Goal: Information Seeking & Learning: Learn about a topic

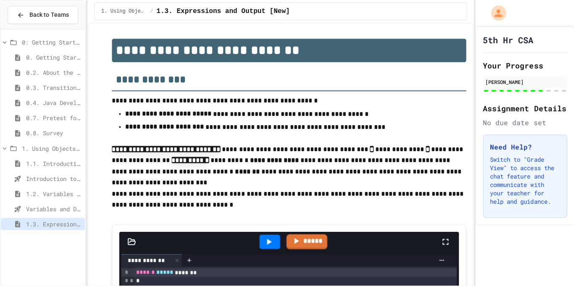
click at [57, 196] on span "1.2. Variables and Data Types" at bounding box center [54, 193] width 56 height 9
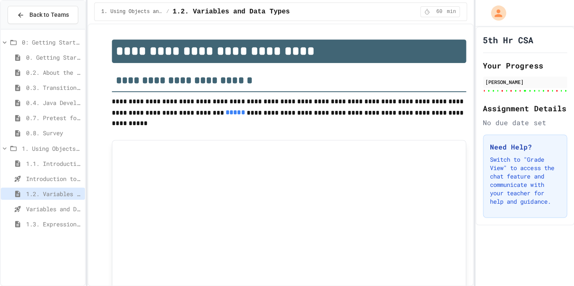
click at [61, 220] on span "1.3. Expressions and Output [New]" at bounding box center [54, 224] width 56 height 9
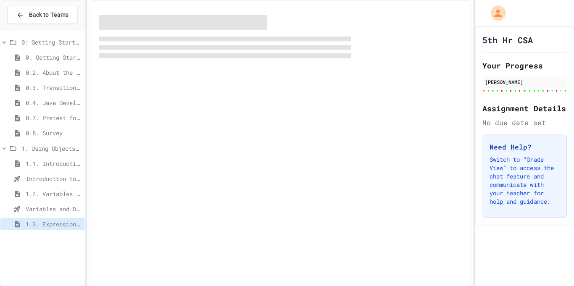
click at [47, 228] on span "1.3. Expressions and Output [New]" at bounding box center [54, 224] width 56 height 9
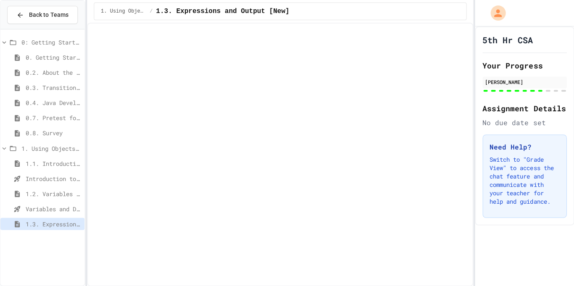
click at [46, 225] on span "1.3. Expressions and Output [New]" at bounding box center [54, 224] width 56 height 9
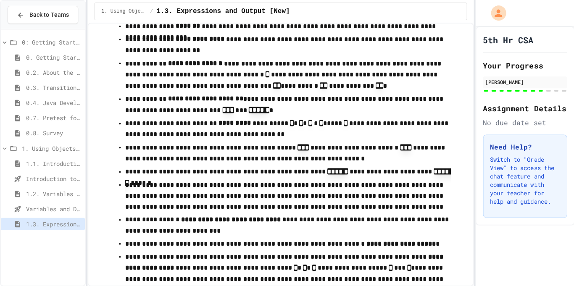
scroll to position [4721, 0]
